Goal: Task Accomplishment & Management: Manage account settings

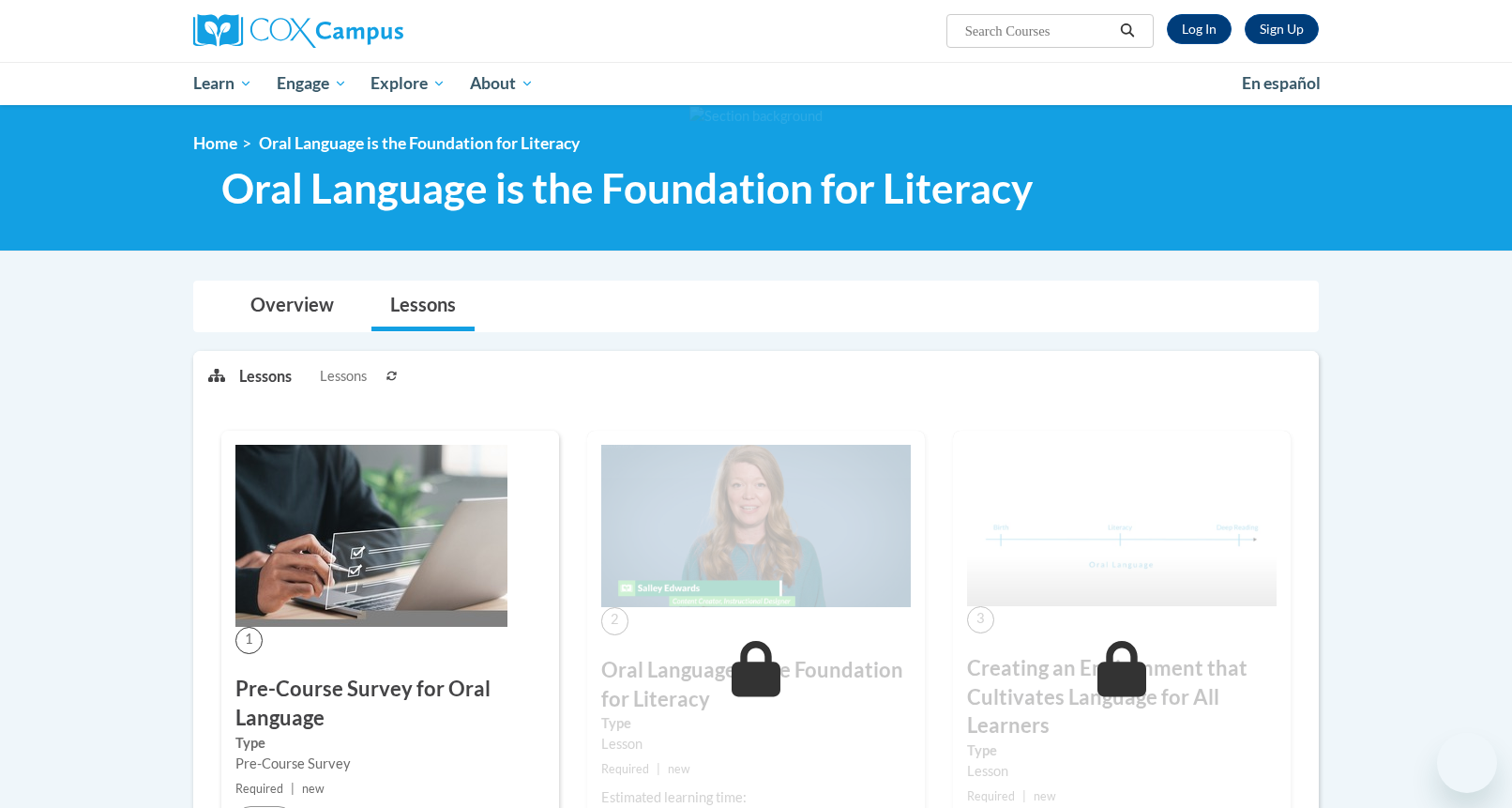
scroll to position [1128, 0]
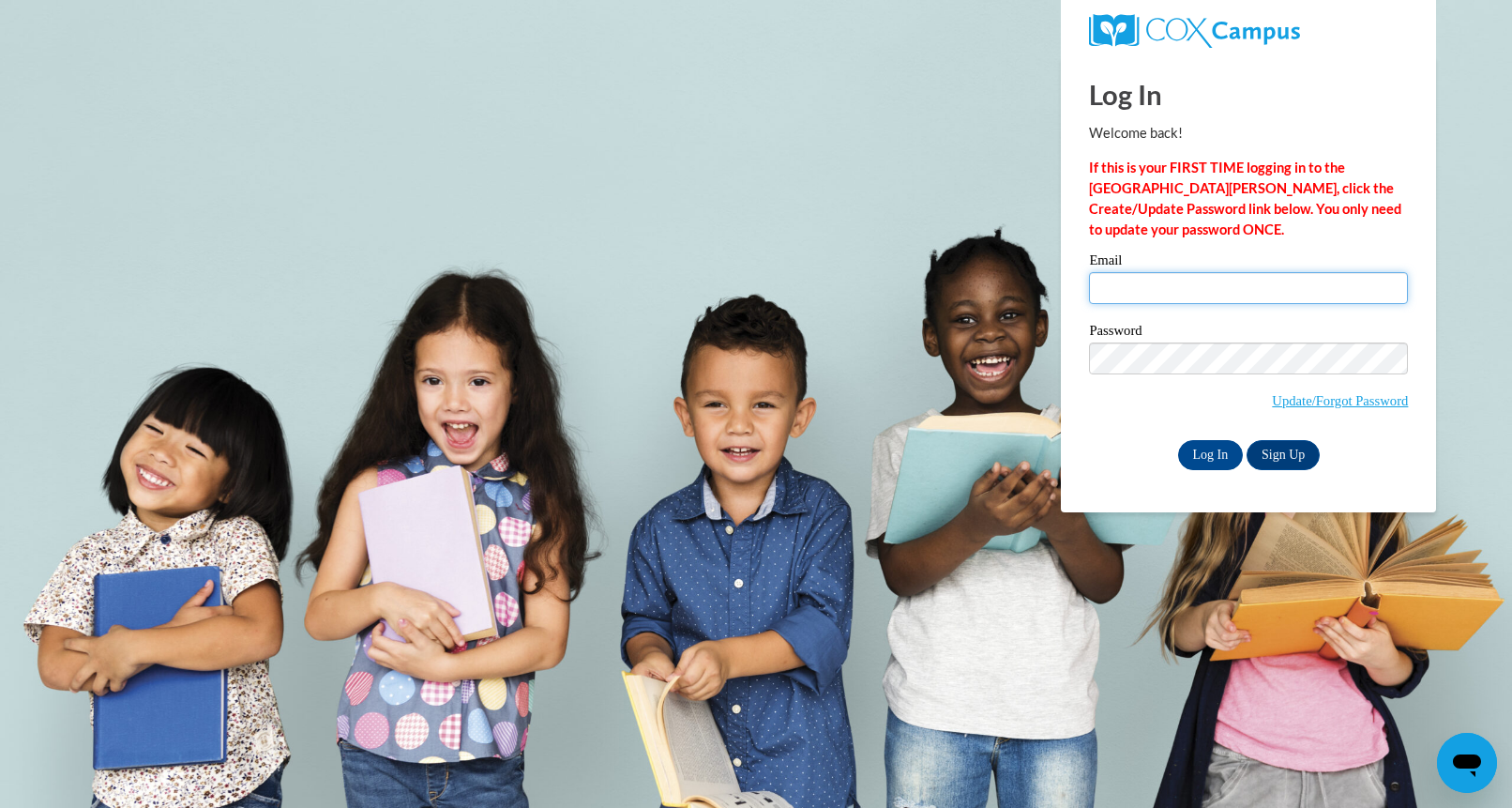
click at [1143, 283] on input "Email" at bounding box center [1249, 288] width 319 height 32
click at [1325, 281] on input "Email" at bounding box center [1249, 288] width 319 height 32
type input "stevensnatalie@aasd.k12.wi.us"
click at [1216, 461] on input "Log In" at bounding box center [1212, 455] width 66 height 30
